Goal: Information Seeking & Learning: Learn about a topic

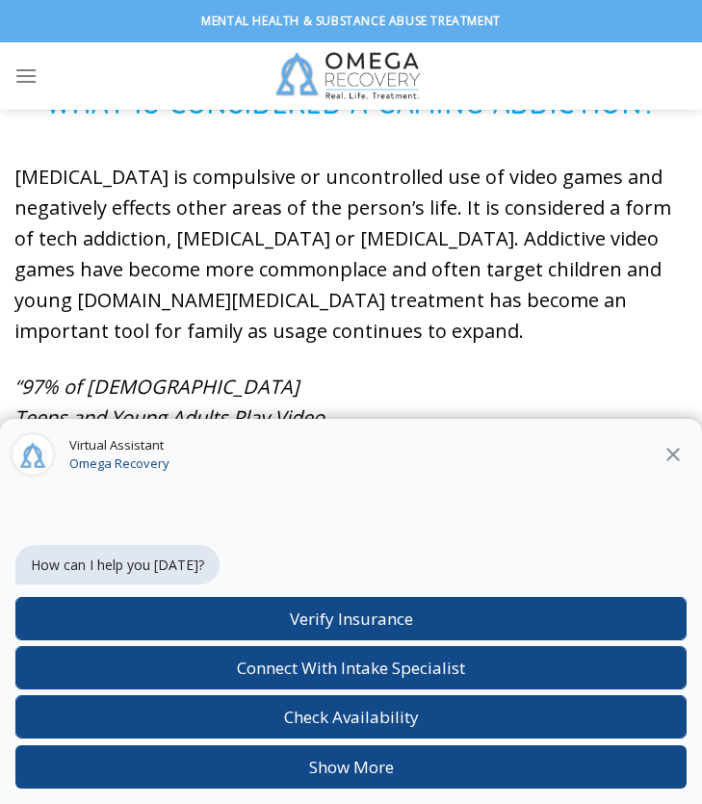
scroll to position [705, 0]
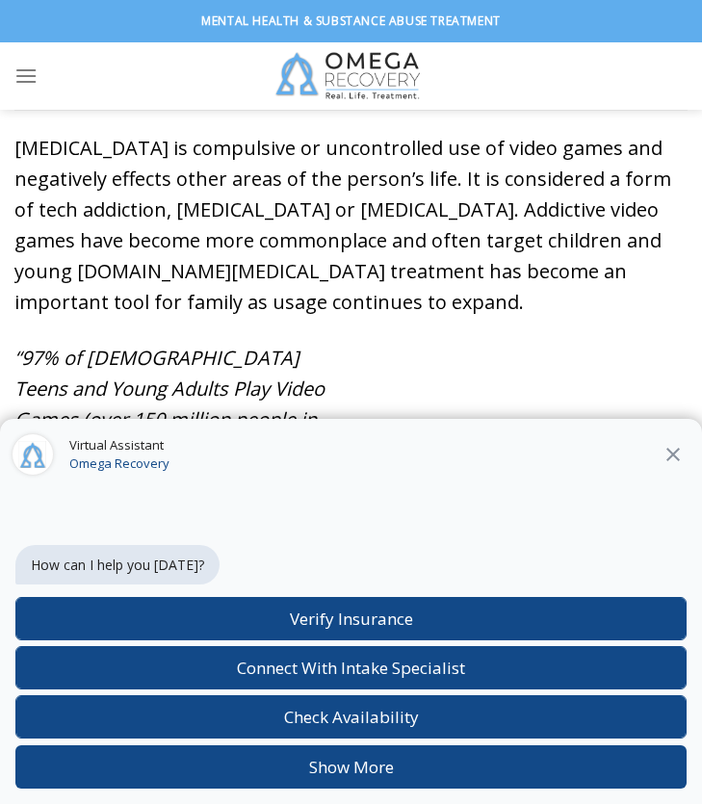
click at [685, 464] on button "Close" at bounding box center [673, 454] width 35 height 25
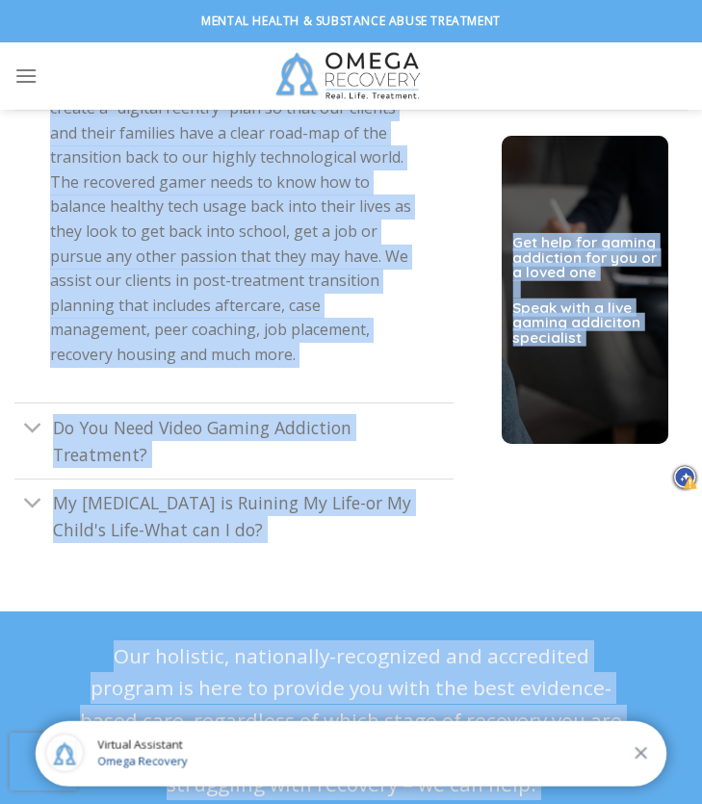
scroll to position [6483, 0]
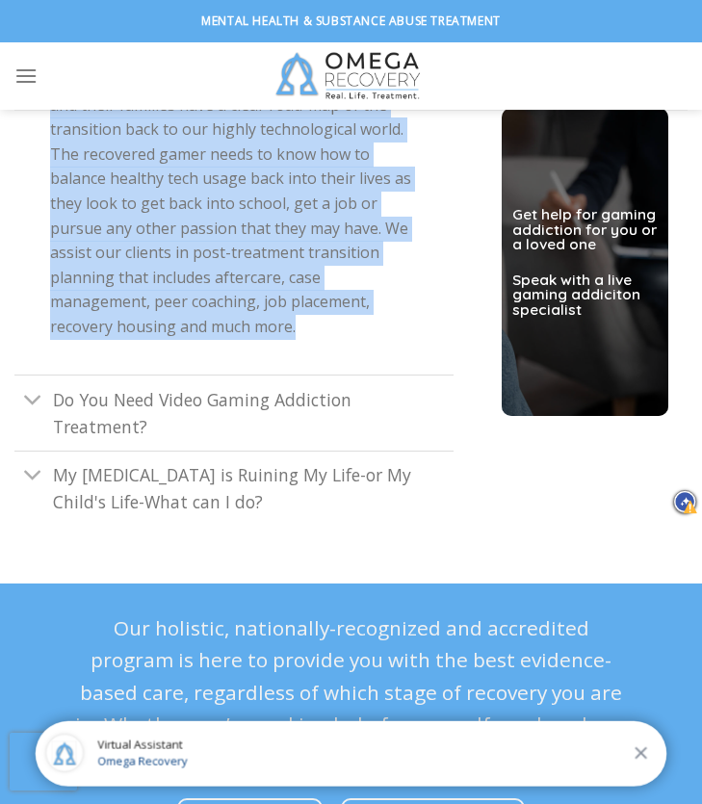
drag, startPoint x: 44, startPoint y: 142, endPoint x: 317, endPoint y: 249, distance: 293.1
copy div "What is Considered a Gaming Addiction? Video Game Addiction is compulsive or un…"
click at [419, 375] on link "Do You Need Video Gaming Addiction Treatment?" at bounding box center [233, 412] width 439 height 75
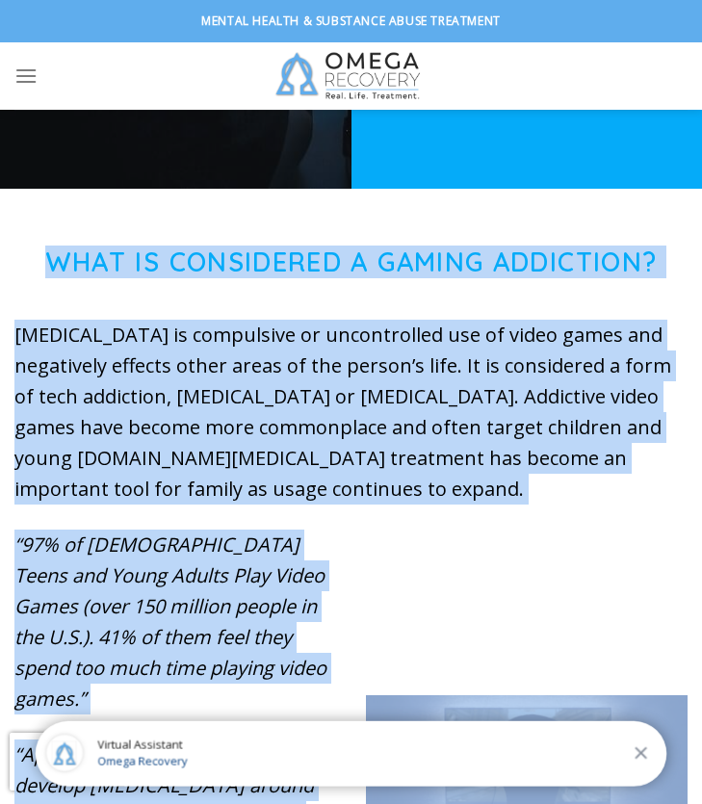
scroll to position [520, 0]
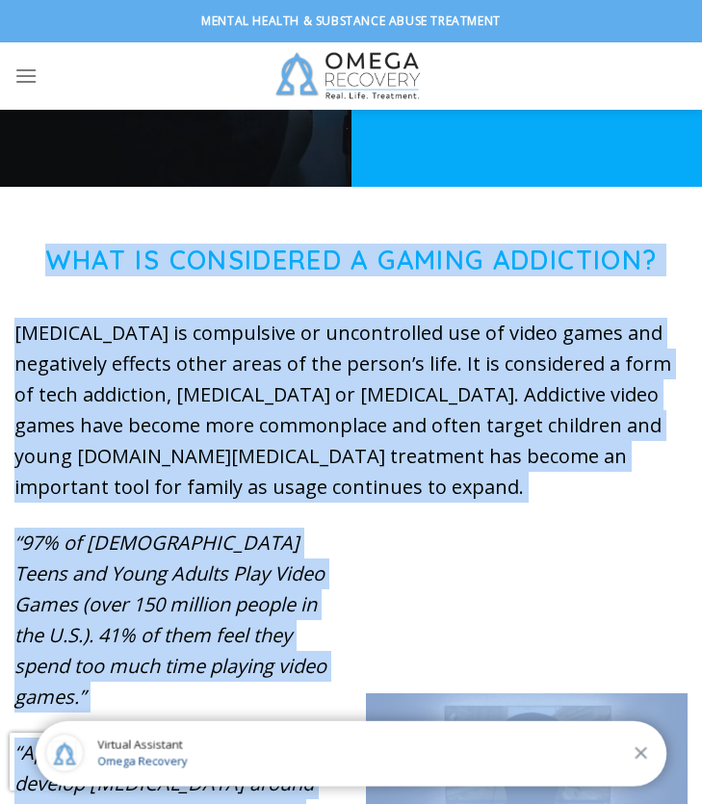
click at [435, 523] on div "What is Considered a Gaming Addiction? Video Game Addiction is compulsive or un…" at bounding box center [350, 811] width 673 height 1132
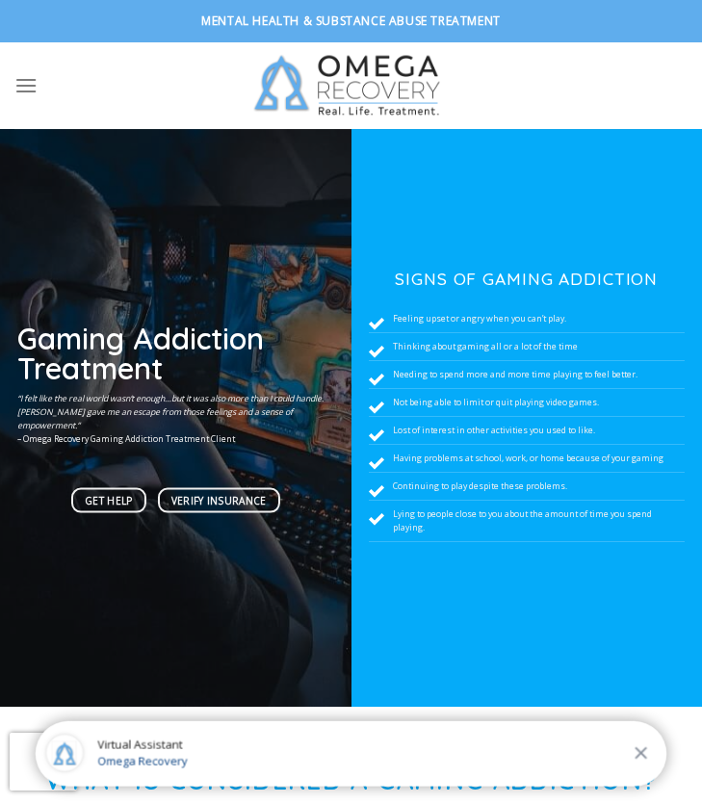
scroll to position [5, 0]
